Goal: Transaction & Acquisition: Book appointment/travel/reservation

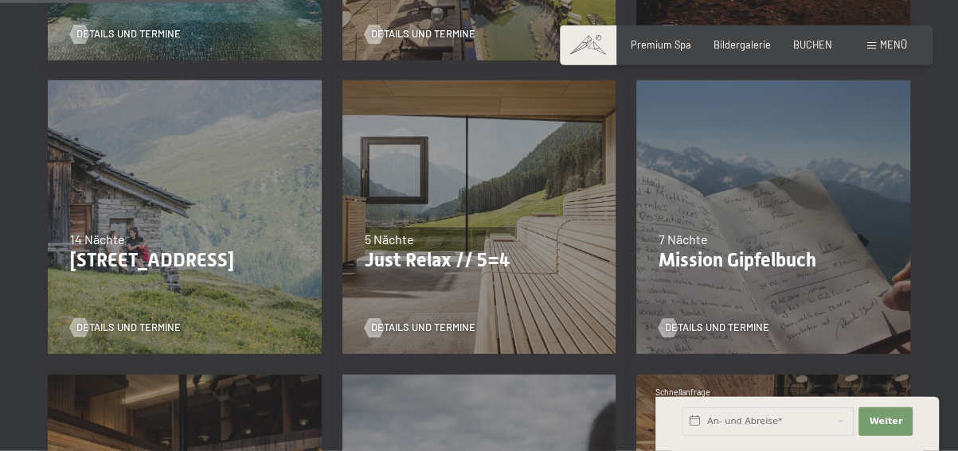
scroll to position [642, 0]
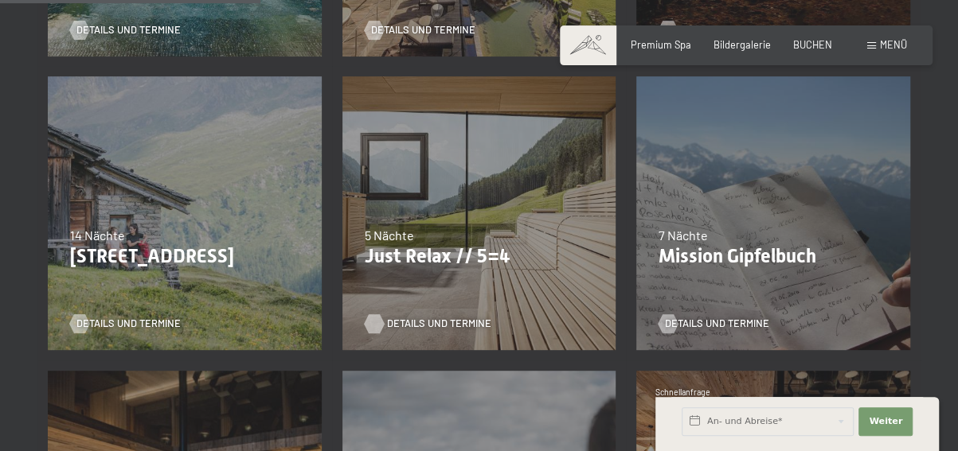
click at [425, 325] on span "Details und Termine" at bounding box center [439, 324] width 104 height 14
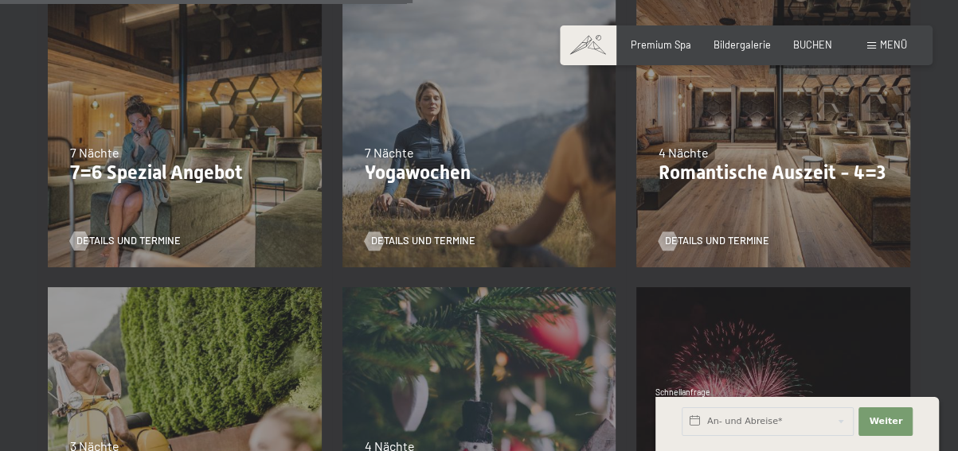
scroll to position [1009, 0]
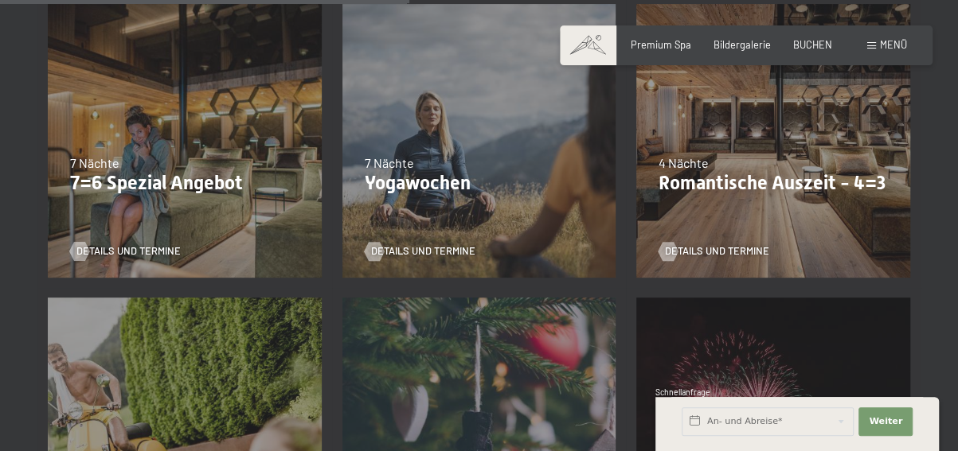
click at [159, 189] on p "7=6 Spezial Angebot" at bounding box center [184, 183] width 229 height 23
click at [136, 251] on span "Details und Termine" at bounding box center [144, 251] width 104 height 14
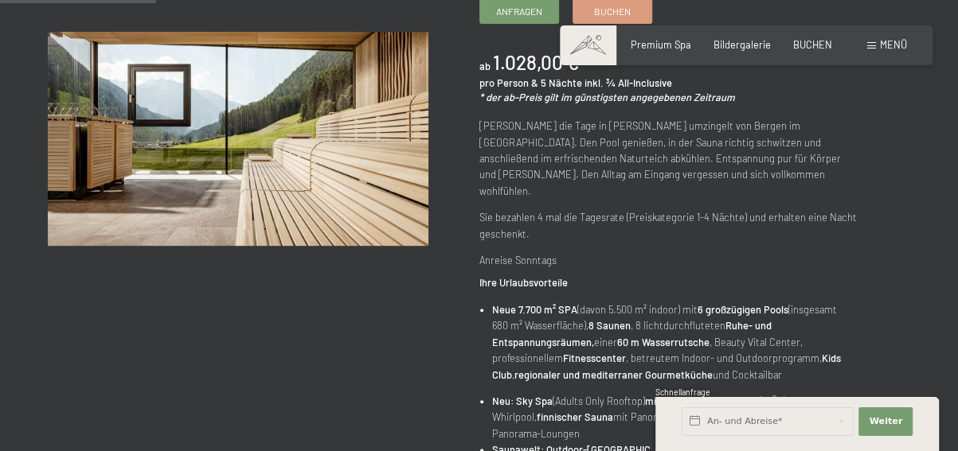
scroll to position [276, 0]
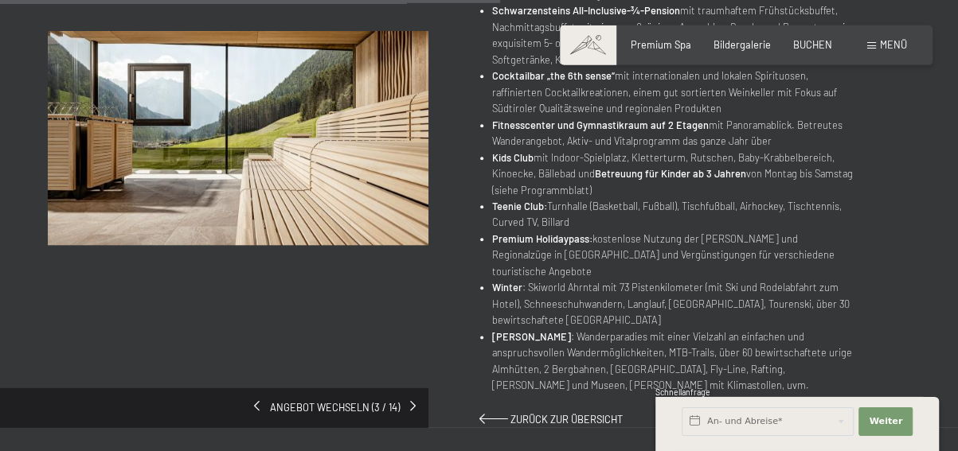
drag, startPoint x: 964, startPoint y: 56, endPoint x: 947, endPoint y: 222, distance: 167.3
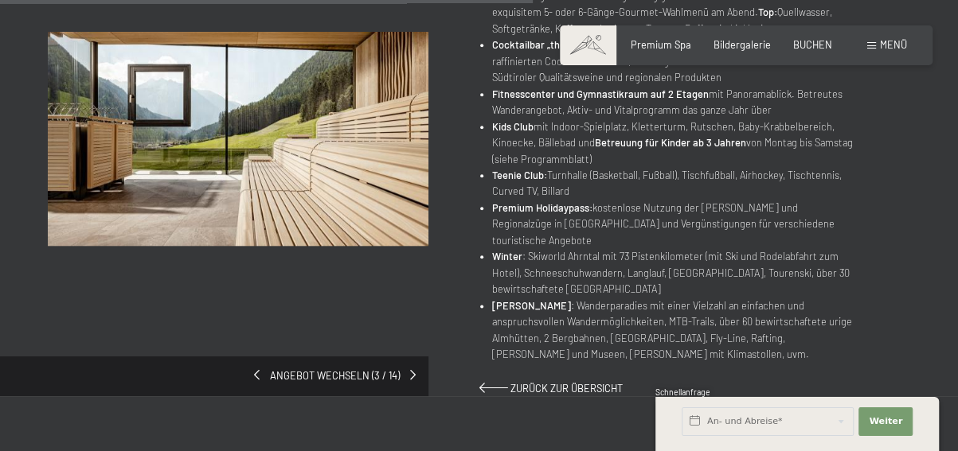
scroll to position [946, 0]
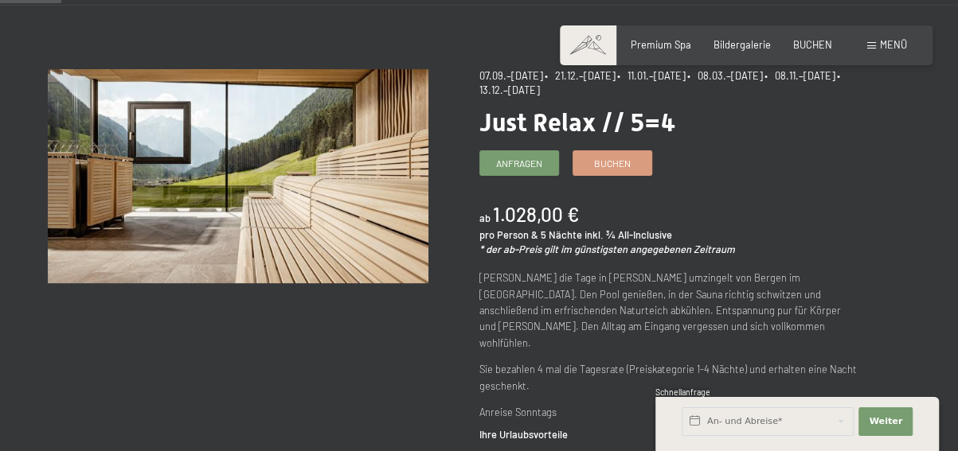
scroll to position [113, 0]
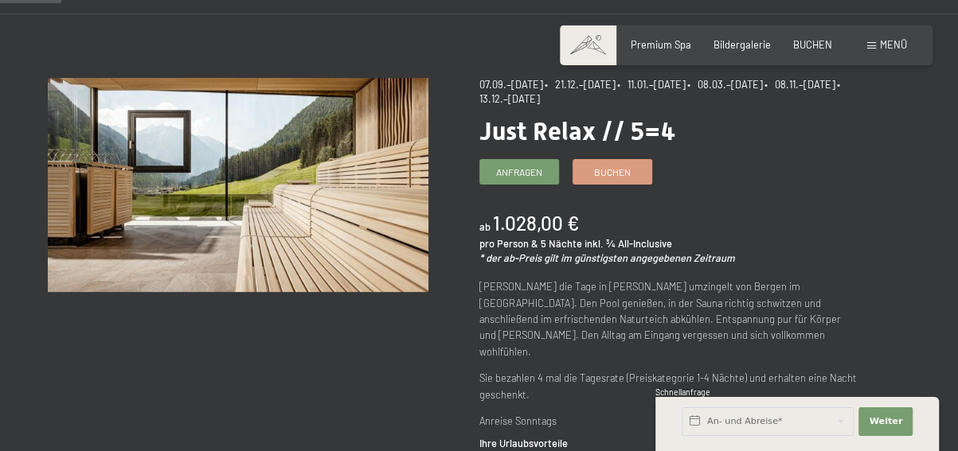
click at [537, 88] on span "07.09.–[DATE]" at bounding box center [511, 84] width 64 height 13
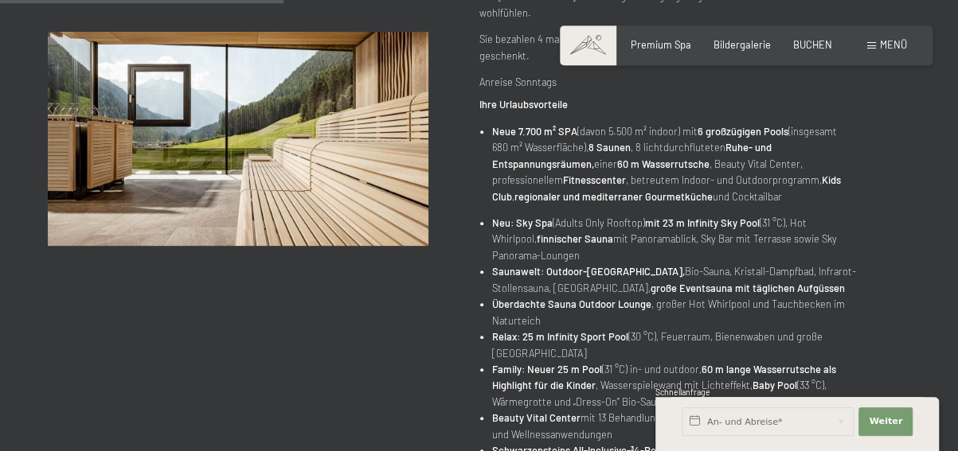
scroll to position [533, 0]
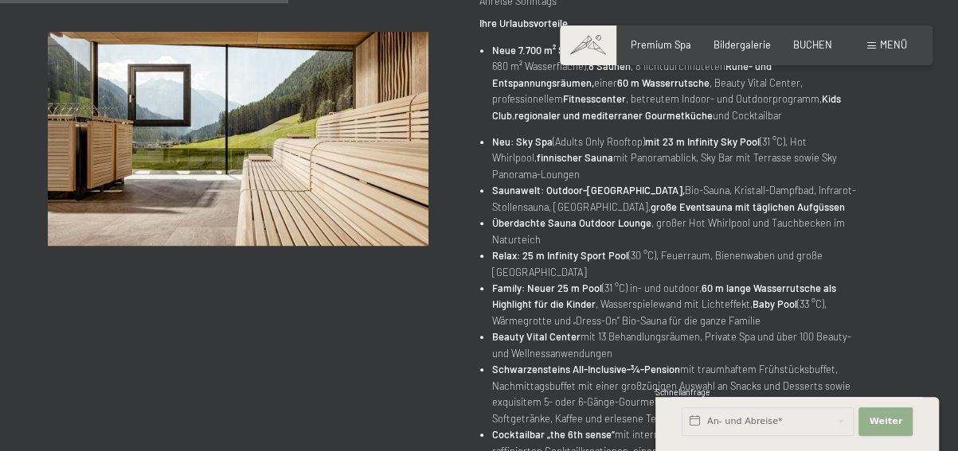
click at [890, 424] on span "Weiter" at bounding box center [885, 422] width 33 height 13
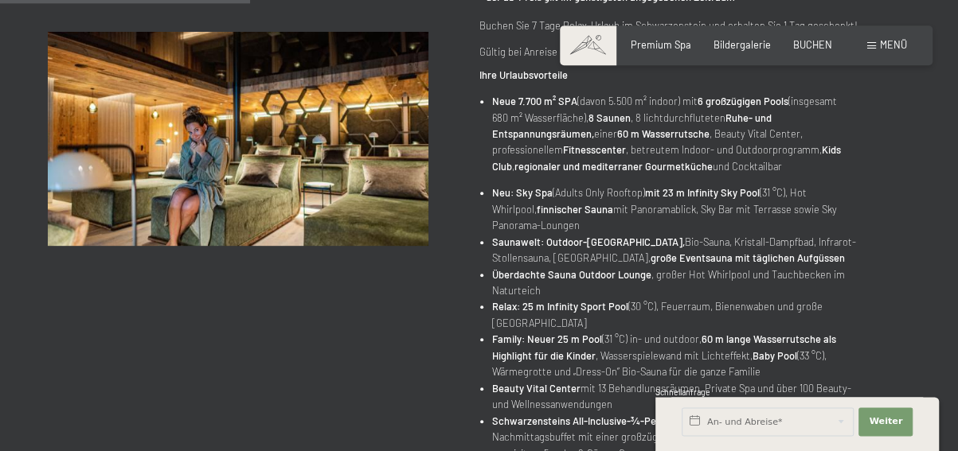
scroll to position [420, 0]
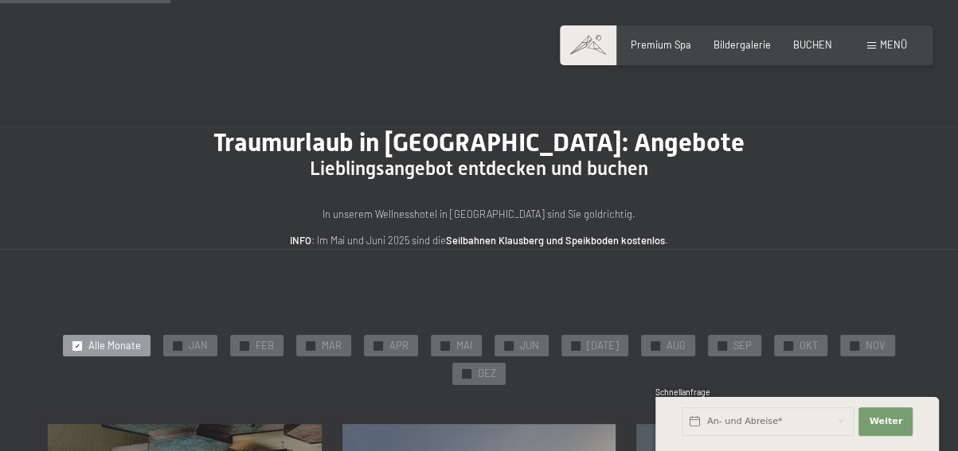
scroll to position [420, 0]
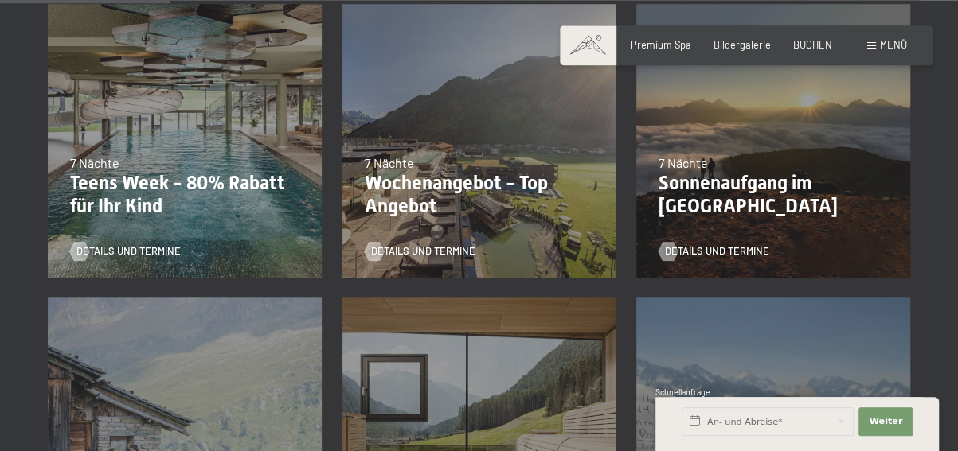
click at [423, 185] on p "Wochenangebot - Top Angebot" at bounding box center [479, 195] width 229 height 46
click at [420, 253] on span "Details und Termine" at bounding box center [439, 251] width 104 height 14
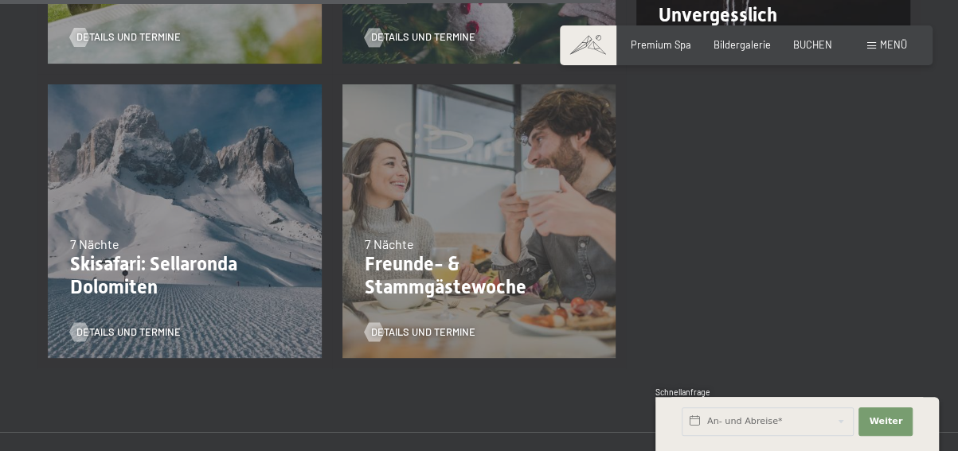
scroll to position [1521, 0]
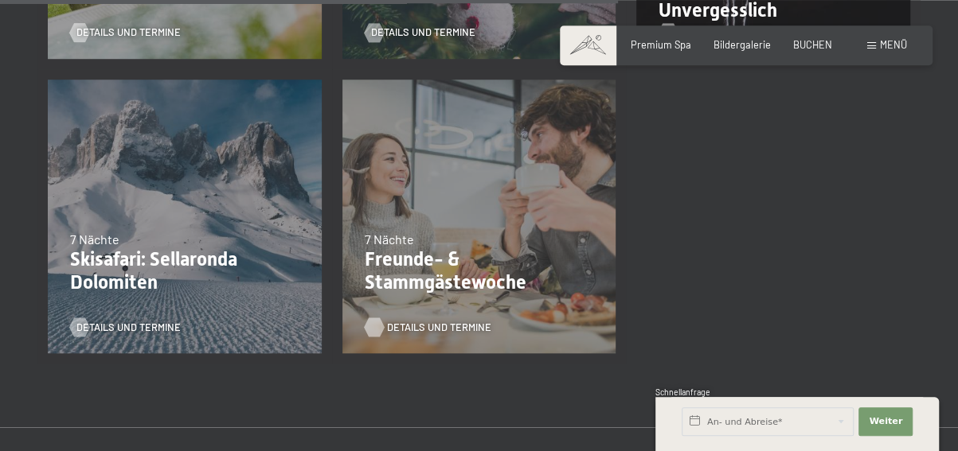
click at [404, 327] on span "Details und Termine" at bounding box center [439, 327] width 104 height 14
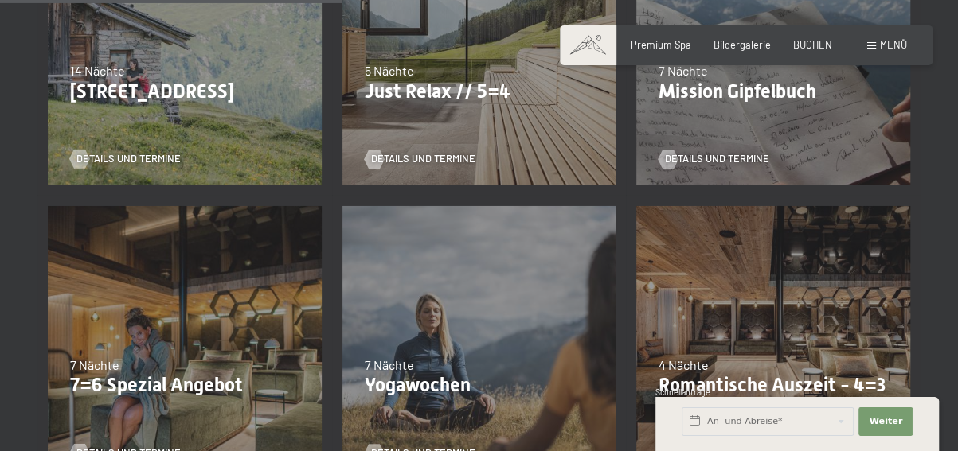
scroll to position [840, 0]
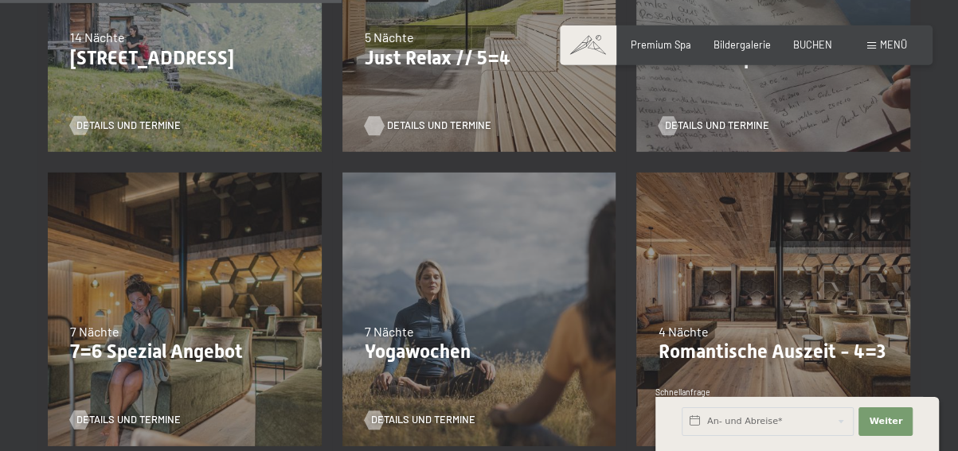
click at [429, 125] on span "Details und Termine" at bounding box center [439, 126] width 104 height 14
